Goal: Task Accomplishment & Management: Manage account settings

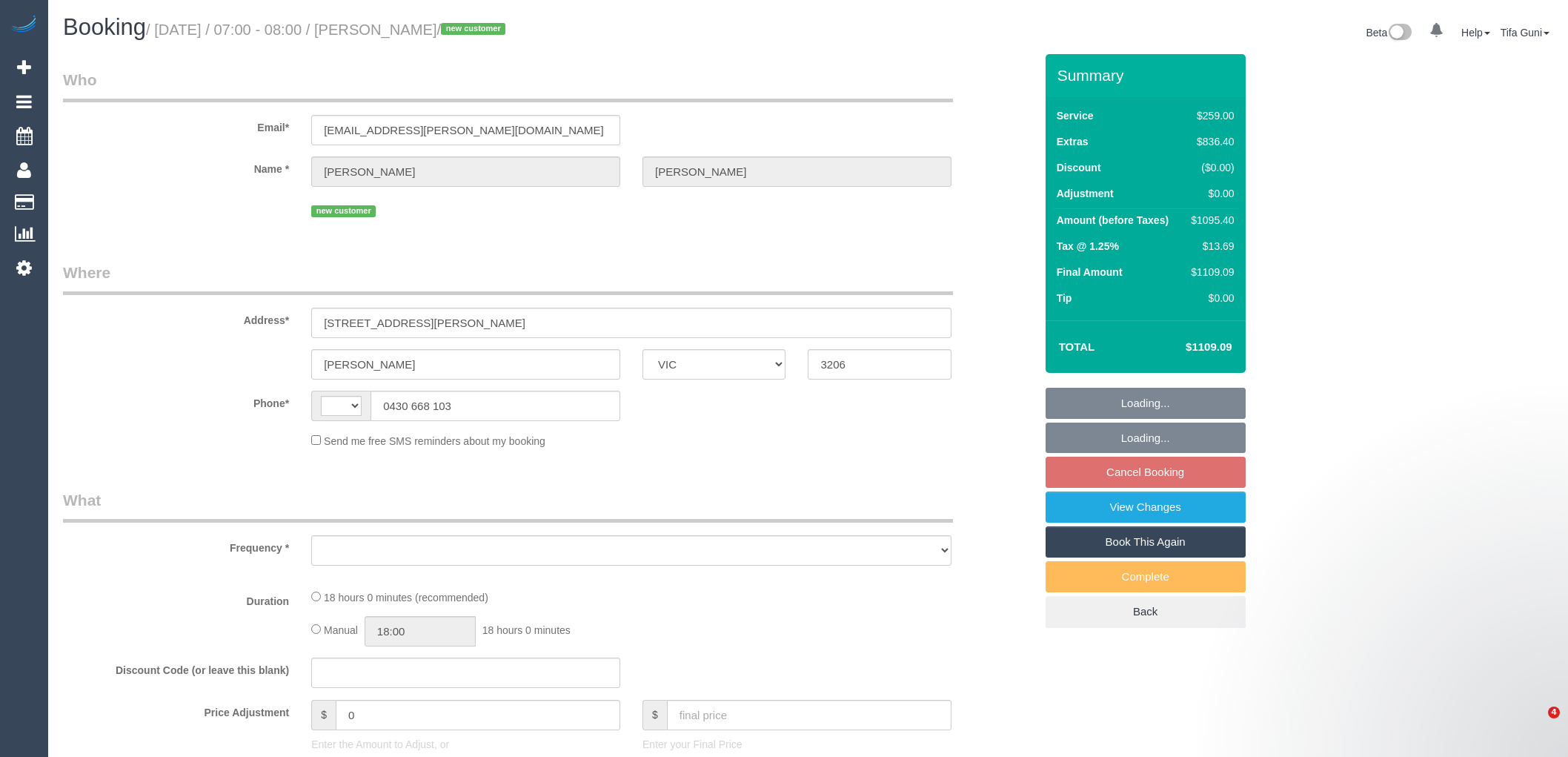
select select "VIC"
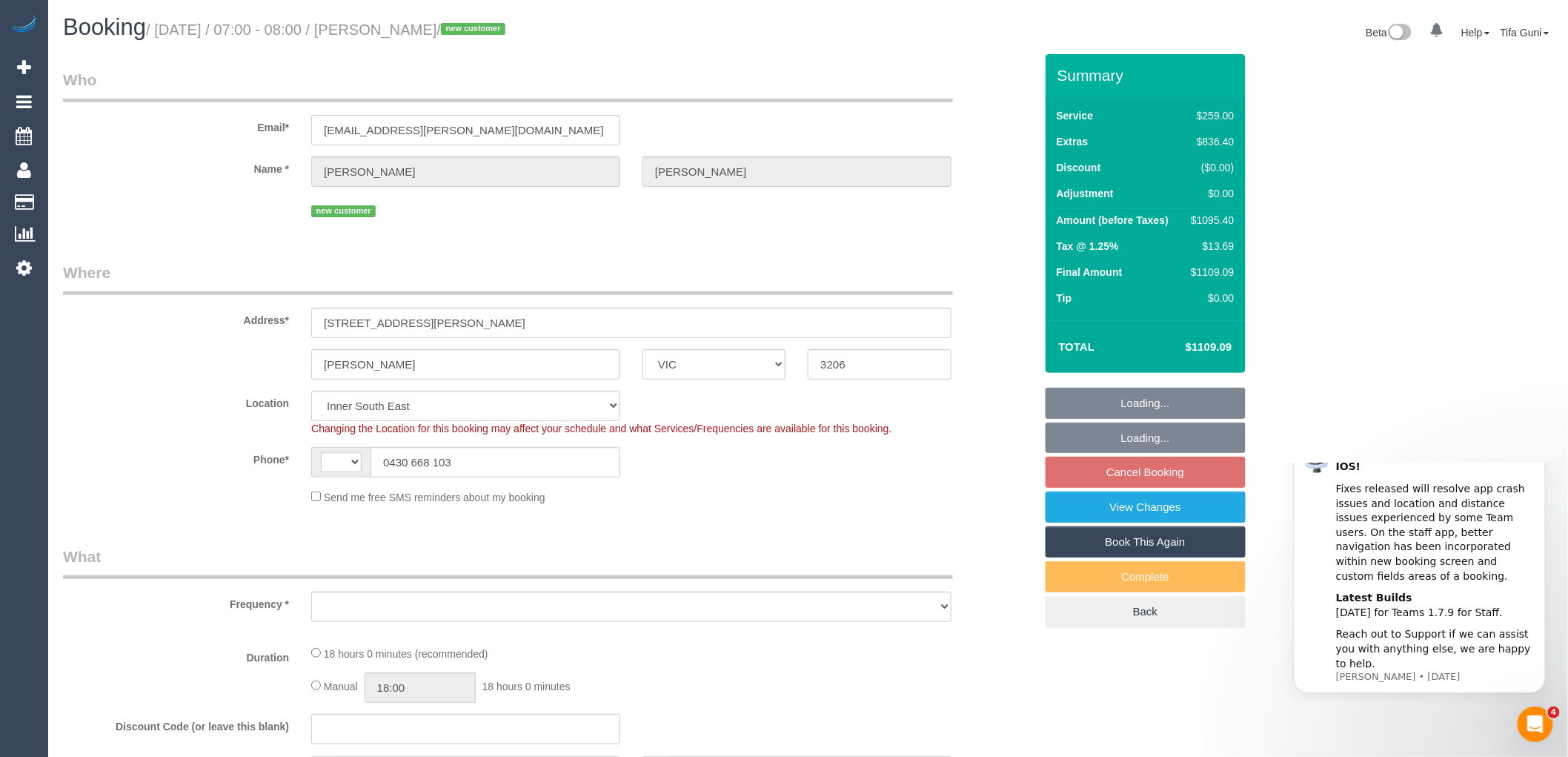
select select "string:AU"
select select "number:28"
select select "number:14"
select select "number:19"
select select "number:36"
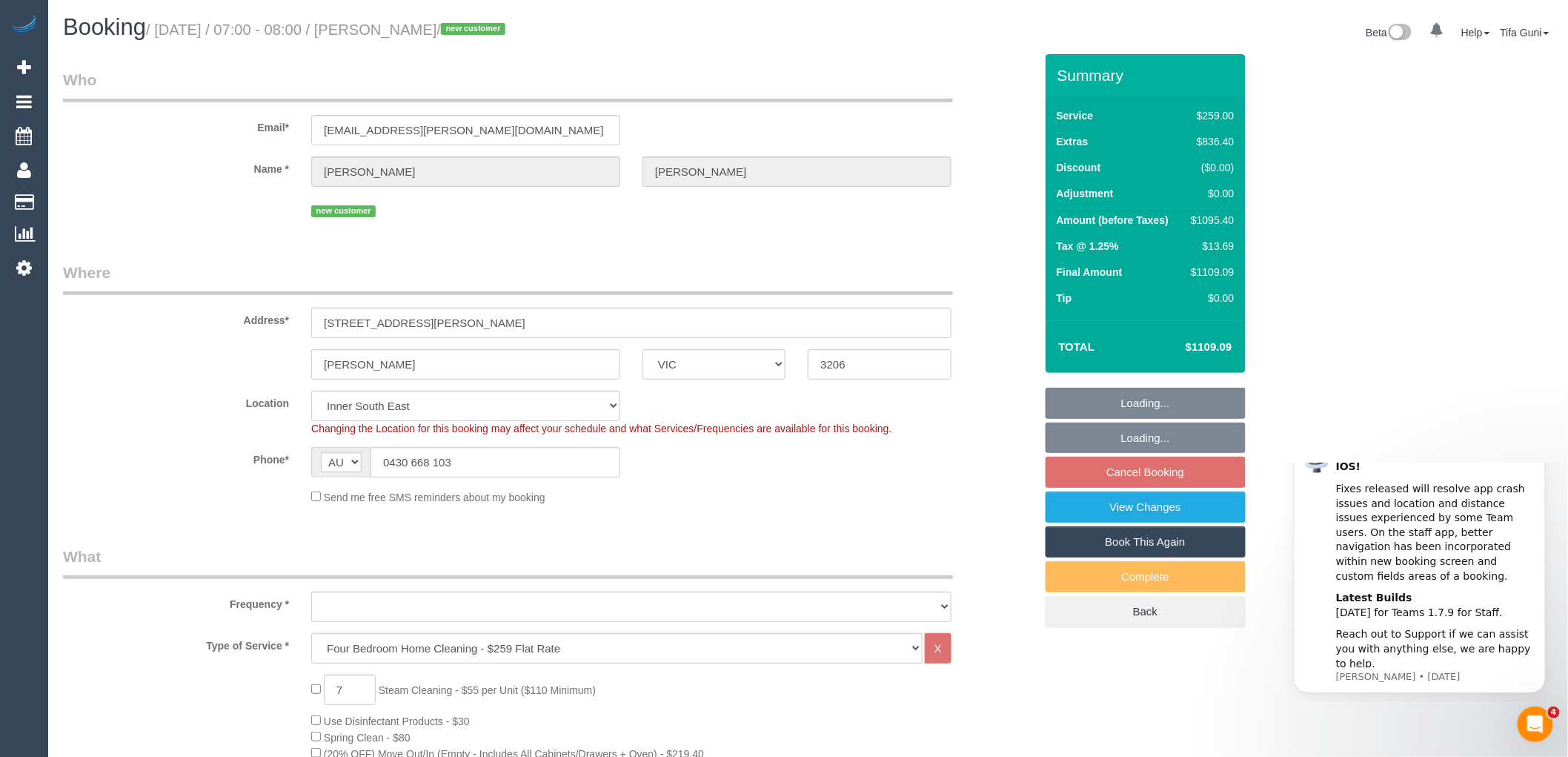
select select "string:stripe-pm_1S4rt52GScqysDRVnhxRJnn7"
select select "object:1372"
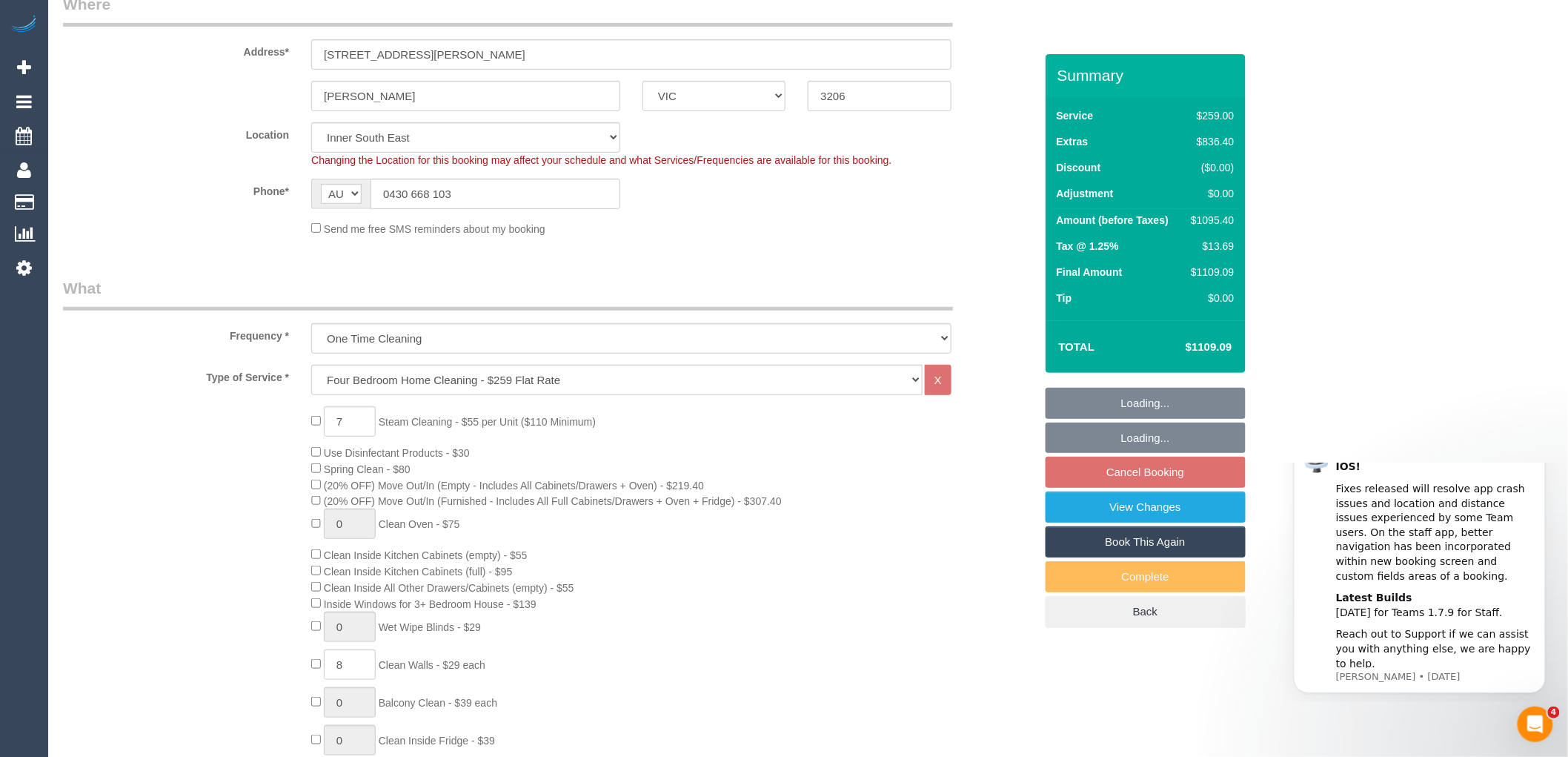
select select "spot1"
select select "object:1382"
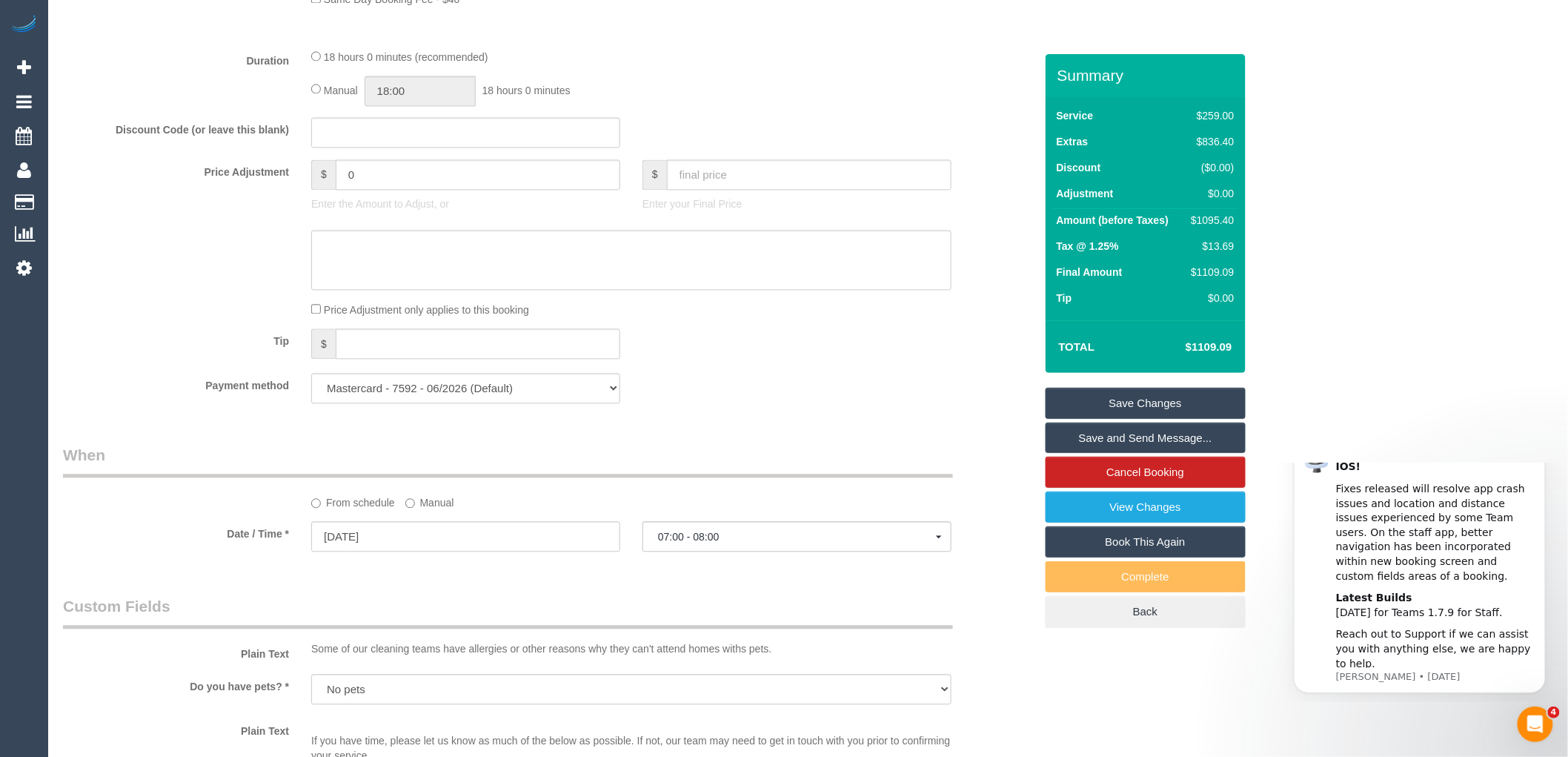
scroll to position [1400, 0]
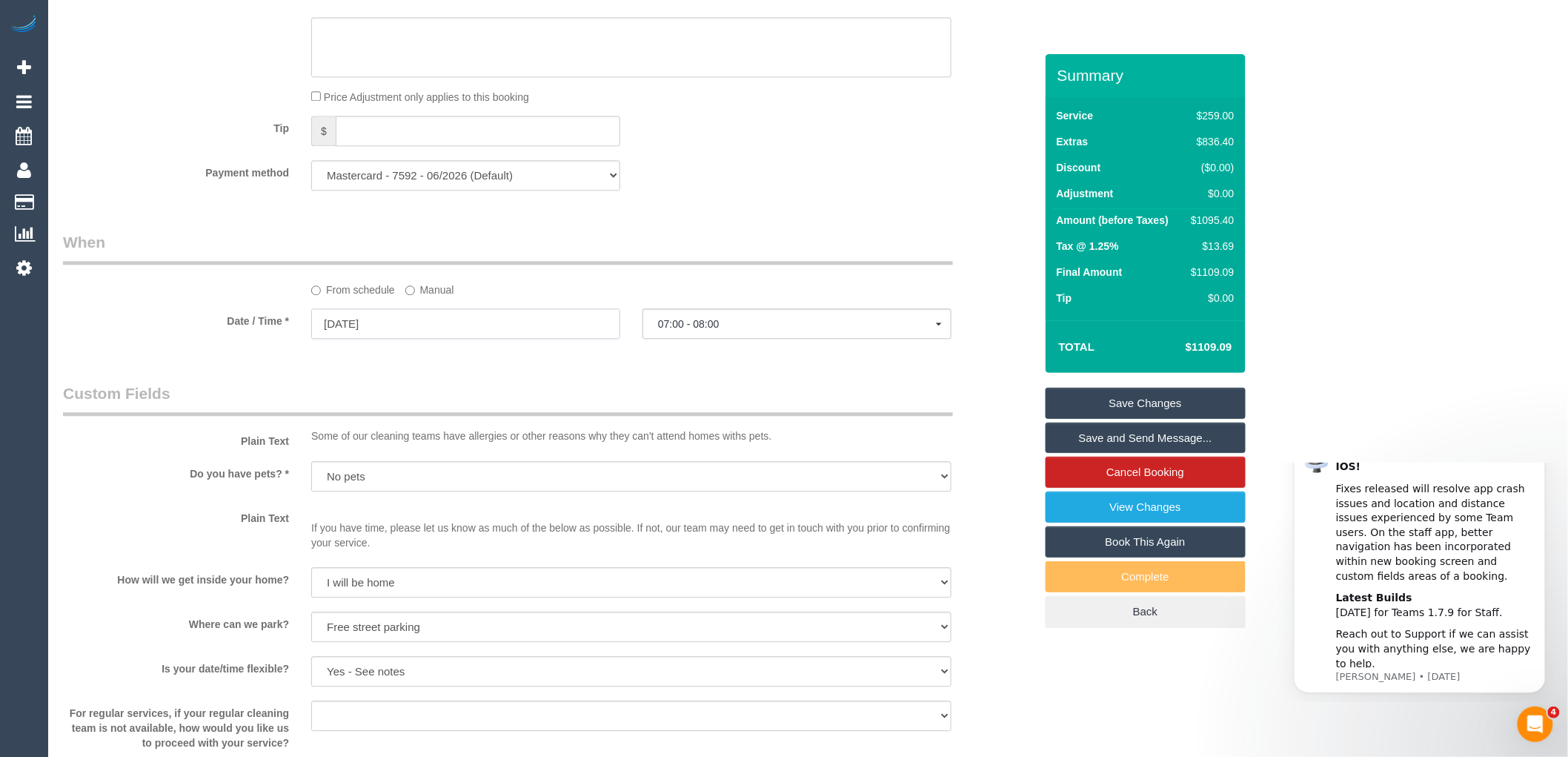
click at [404, 339] on input "[DATE]" at bounding box center [466, 324] width 309 height 30
click at [668, 378] on div "Who Email* [EMAIL_ADDRESS][PERSON_NAME][DOMAIN_NAME] Name * [PERSON_NAME] new c…" at bounding box center [548, 98] width 994 height 2887
click at [478, 339] on input "[DATE]" at bounding box center [466, 324] width 309 height 30
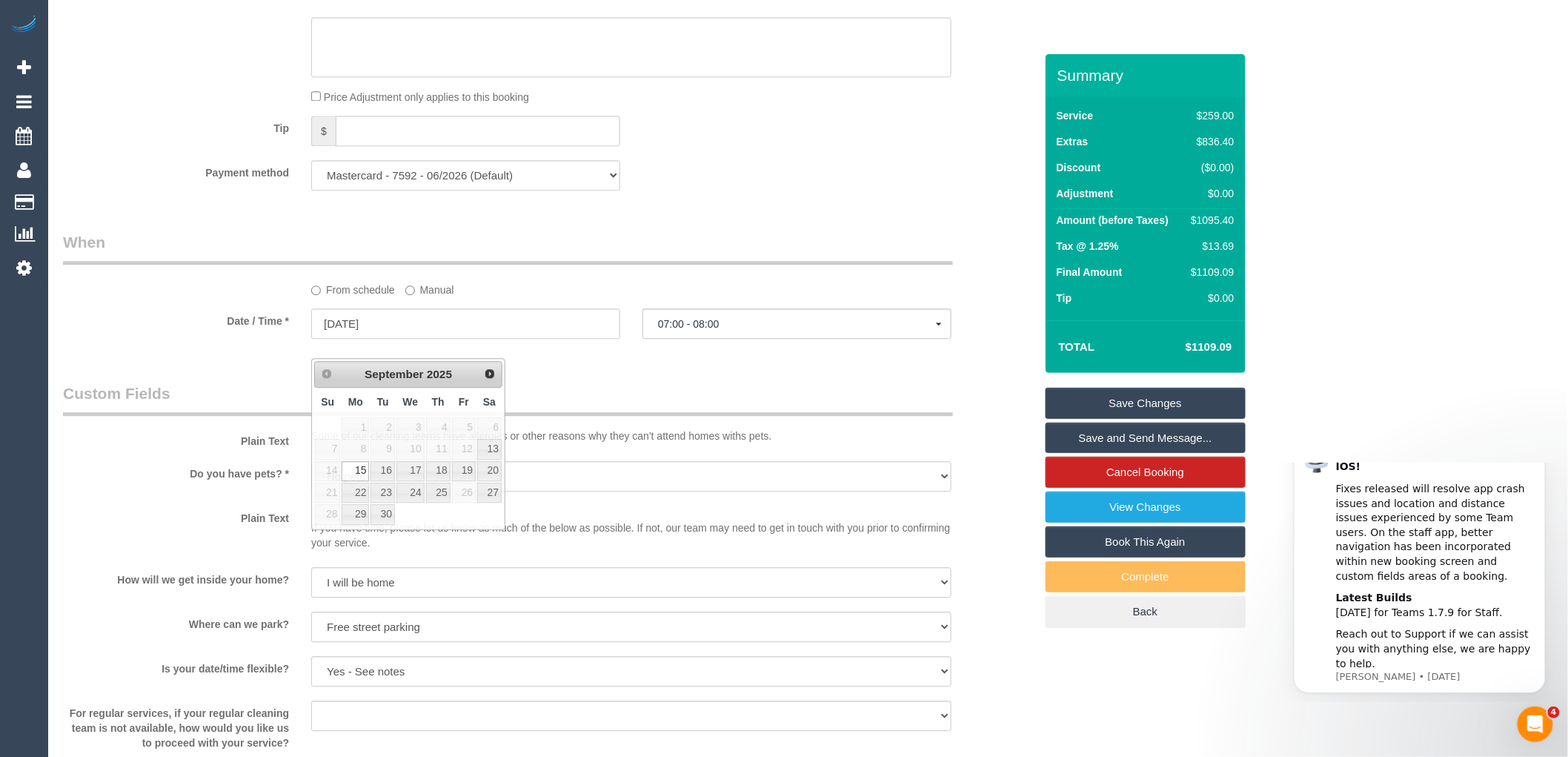
click at [583, 398] on div "Who Email* [EMAIL_ADDRESS][PERSON_NAME][DOMAIN_NAME] Name * [PERSON_NAME] new c…" at bounding box center [548, 98] width 994 height 2887
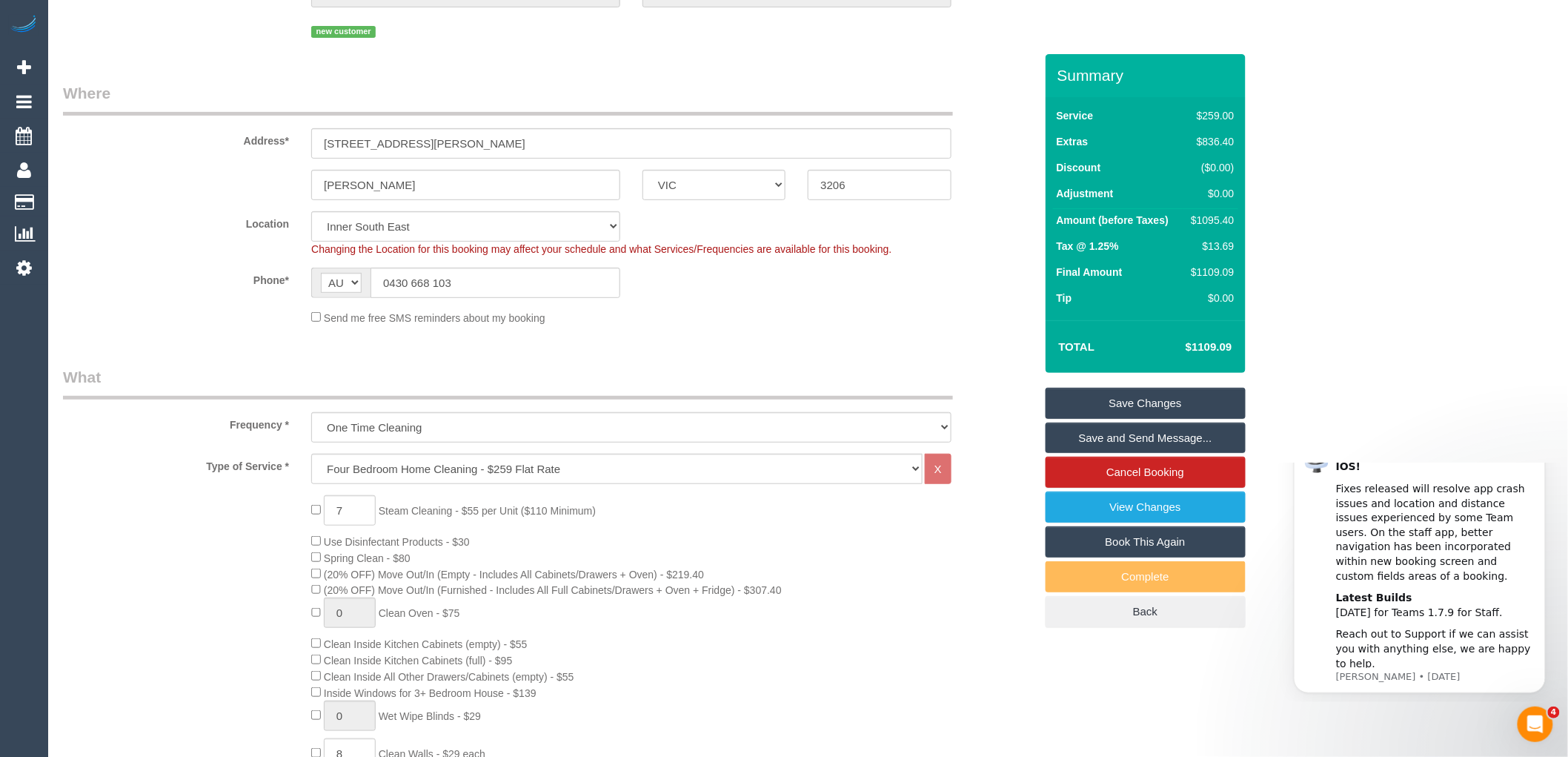
scroll to position [0, 0]
